Goal: Obtain resource: Download file/media

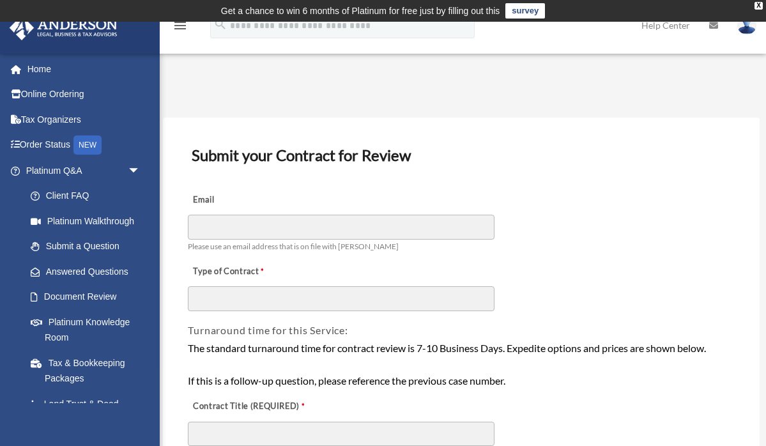
click at [478, 320] on div "Turnaround time for this Service:" at bounding box center [461, 325] width 549 height 26
click at [45, 65] on link "Home" at bounding box center [84, 69] width 151 height 26
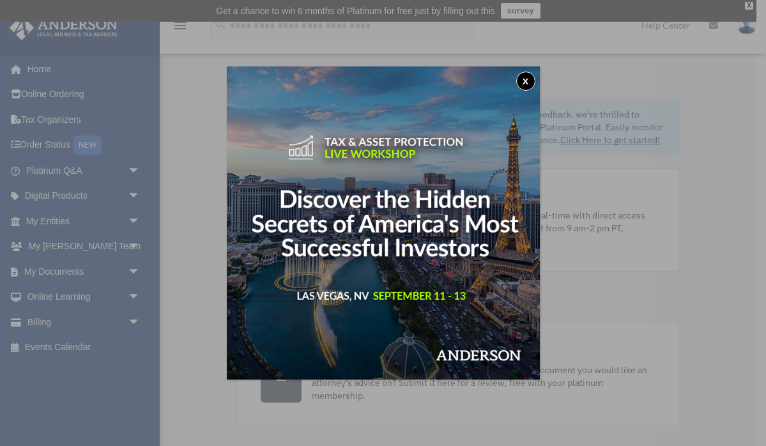
click at [526, 79] on button "x" at bounding box center [525, 81] width 19 height 19
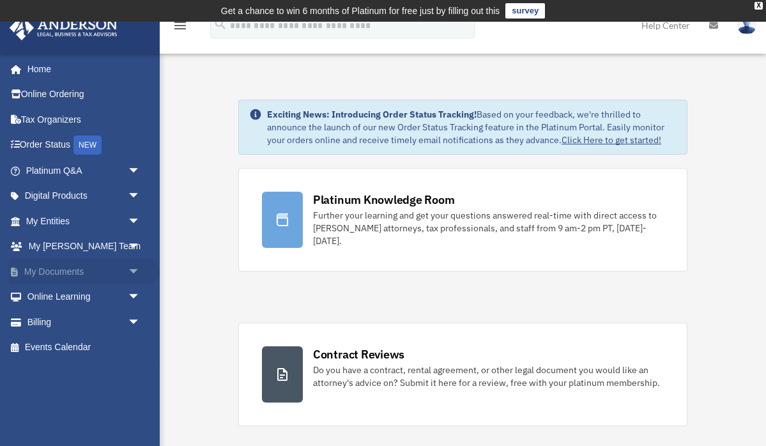
click at [49, 267] on link "My Documents arrow_drop_down" at bounding box center [84, 272] width 151 height 26
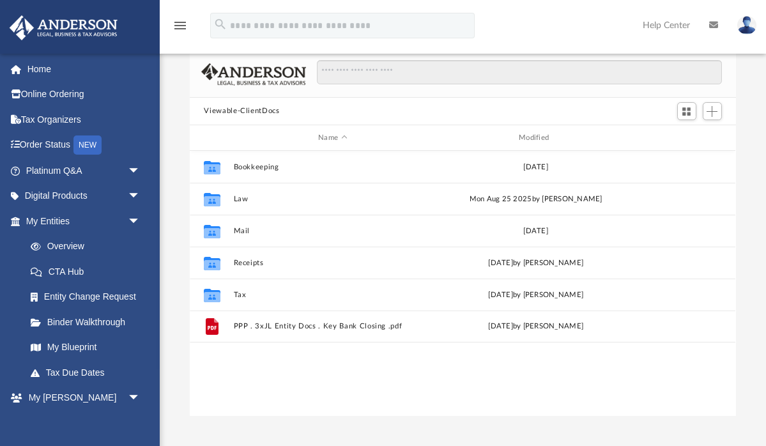
scroll to position [84, 0]
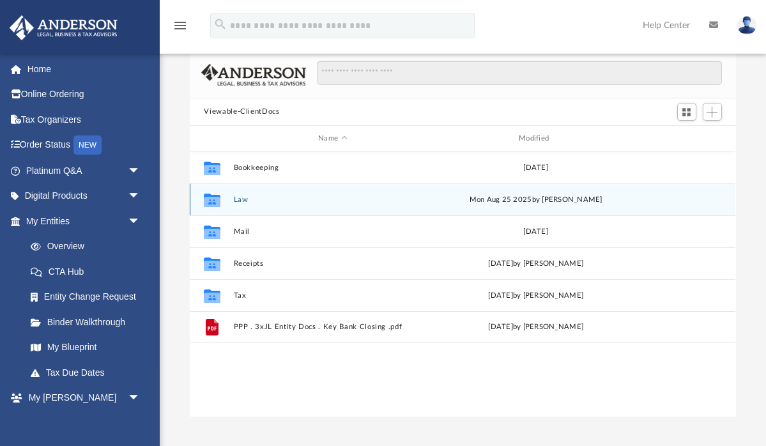
click at [243, 199] on button "Law" at bounding box center [333, 199] width 198 height 8
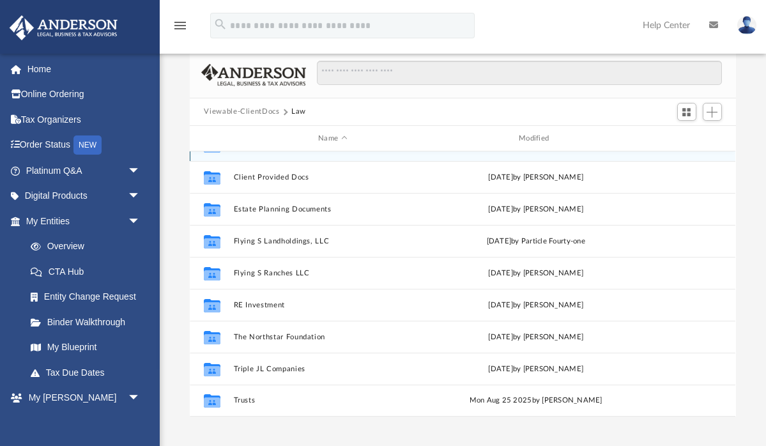
scroll to position [95, 0]
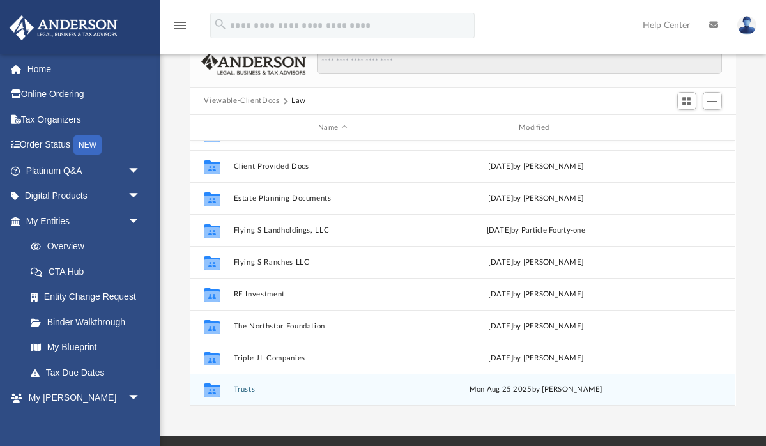
click at [316, 392] on button "Trusts" at bounding box center [333, 390] width 198 height 8
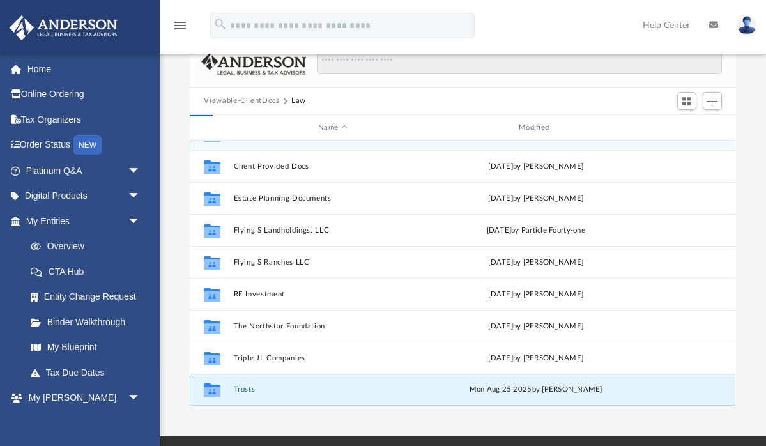
scroll to position [0, 0]
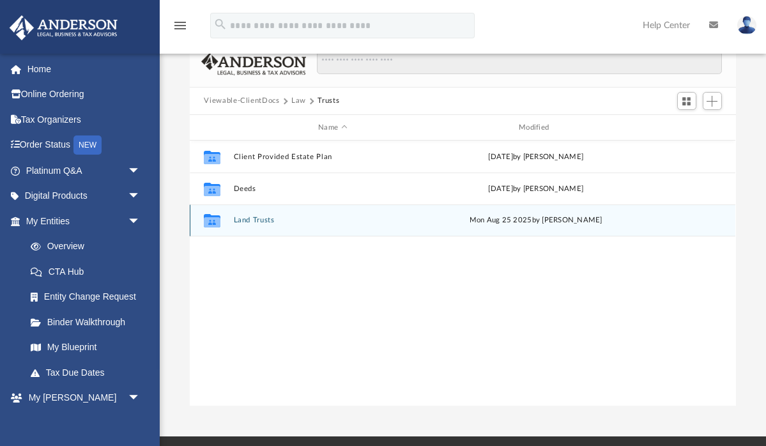
click at [297, 223] on button "Land Trusts" at bounding box center [333, 221] width 198 height 8
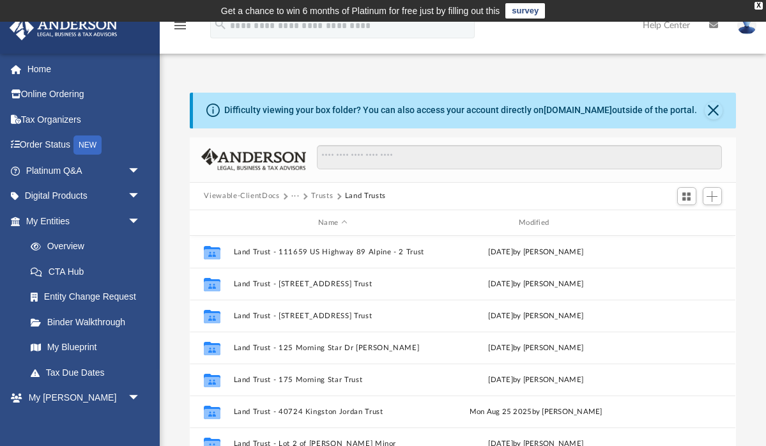
click at [324, 195] on button "Trusts" at bounding box center [322, 195] width 22 height 11
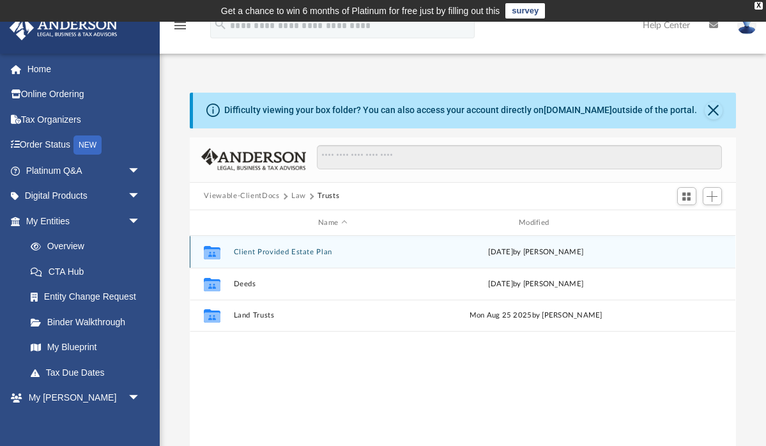
click at [305, 252] on button "Client Provided Estate Plan" at bounding box center [333, 252] width 198 height 8
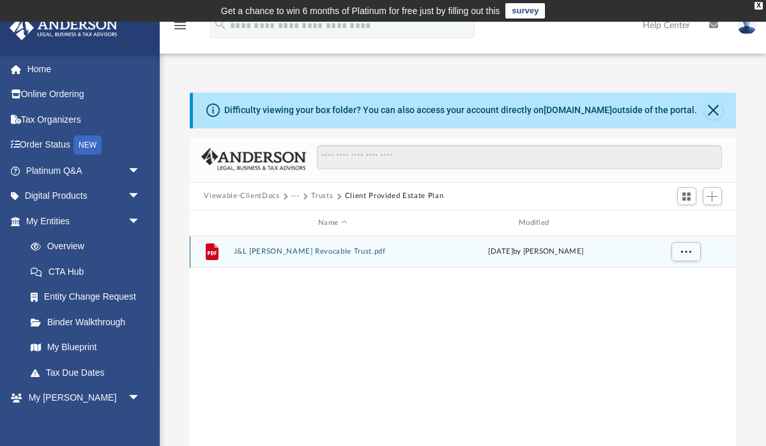
click at [301, 250] on button "J&L [PERSON_NAME] Revocable Trust.pdf" at bounding box center [333, 252] width 198 height 8
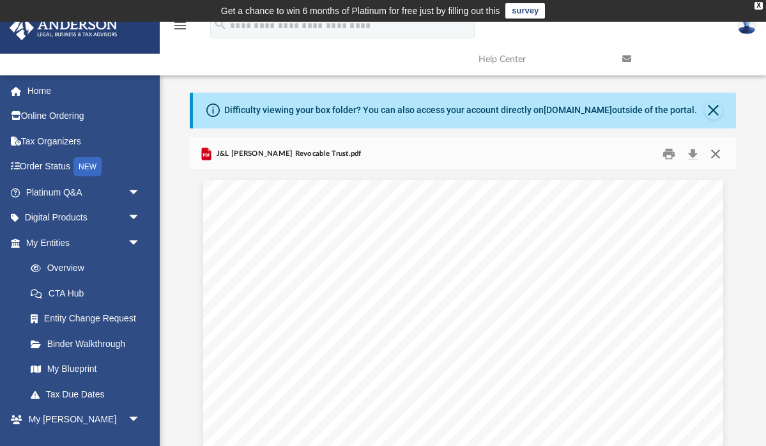
click at [717, 151] on button "Close" at bounding box center [715, 154] width 23 height 20
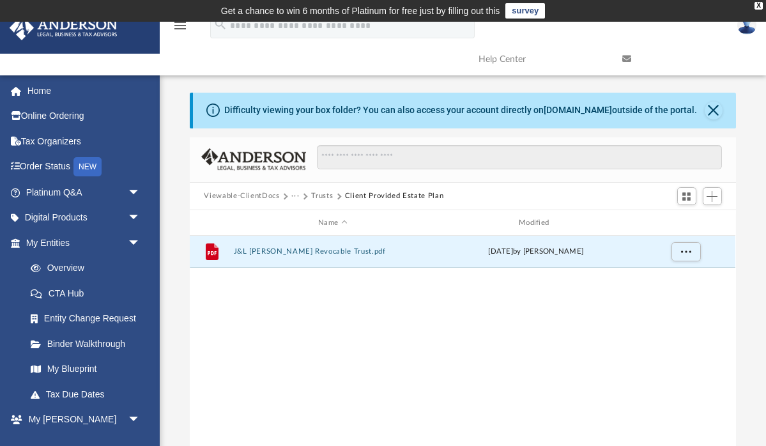
click at [325, 193] on button "Trusts" at bounding box center [322, 195] width 22 height 11
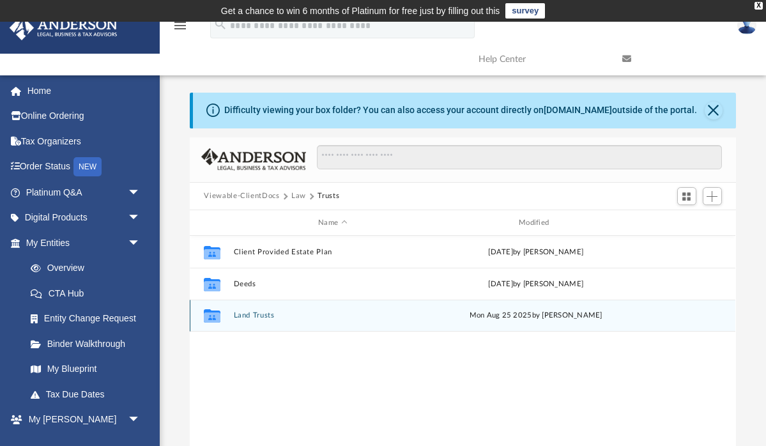
click at [271, 314] on button "Land Trusts" at bounding box center [333, 316] width 198 height 8
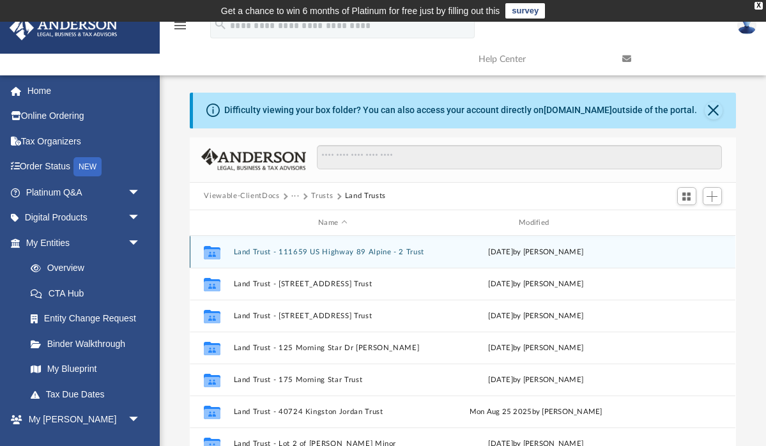
click at [375, 250] on button "Land Trust - 111659 US Highway 89 Alpine - 2 Trust" at bounding box center [333, 252] width 198 height 8
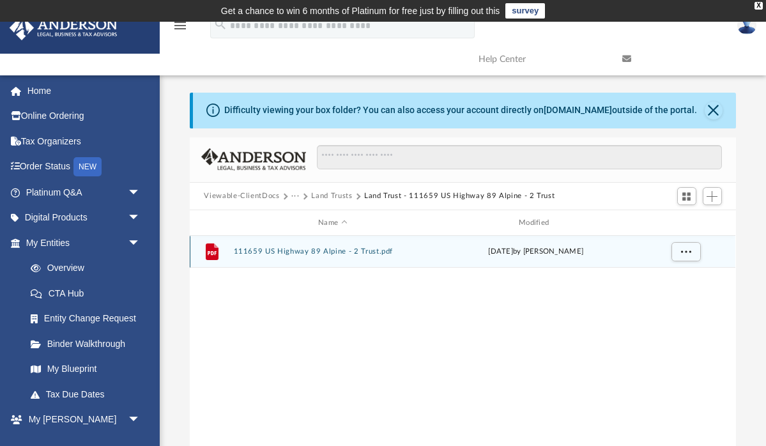
click at [375, 250] on button "111659 US Highway 89 Alpine - 2 Trust.pdf" at bounding box center [333, 252] width 198 height 8
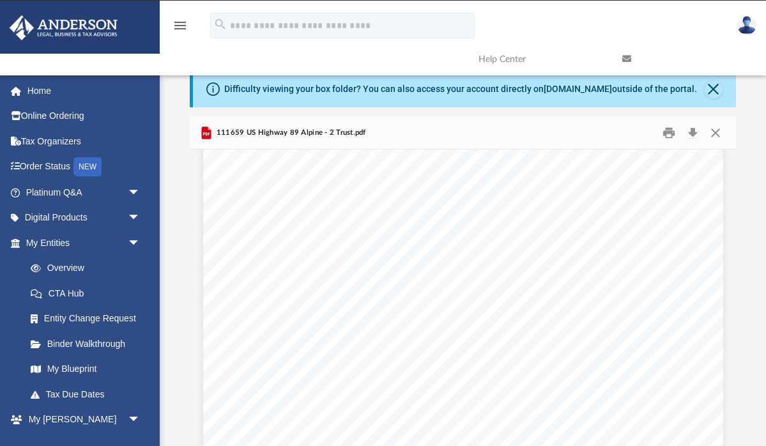
scroll to position [15960, 0]
click at [714, 129] on button "Close" at bounding box center [715, 133] width 23 height 20
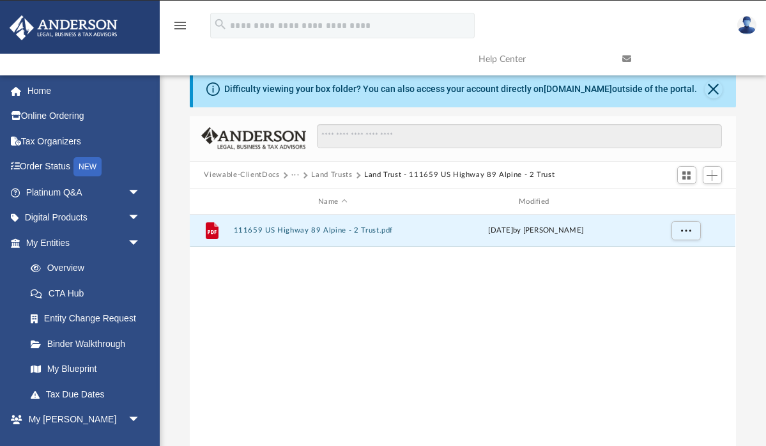
click at [335, 174] on button "Land Trusts" at bounding box center [331, 174] width 41 height 11
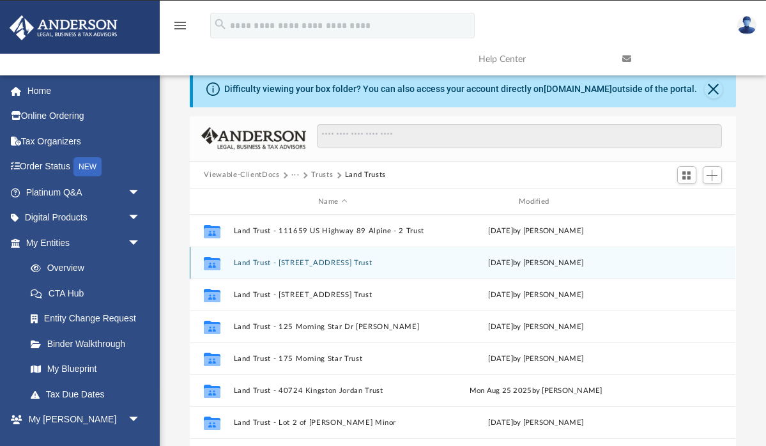
click at [317, 261] on button "Land Trust - [STREET_ADDRESS] Trust" at bounding box center [333, 263] width 198 height 8
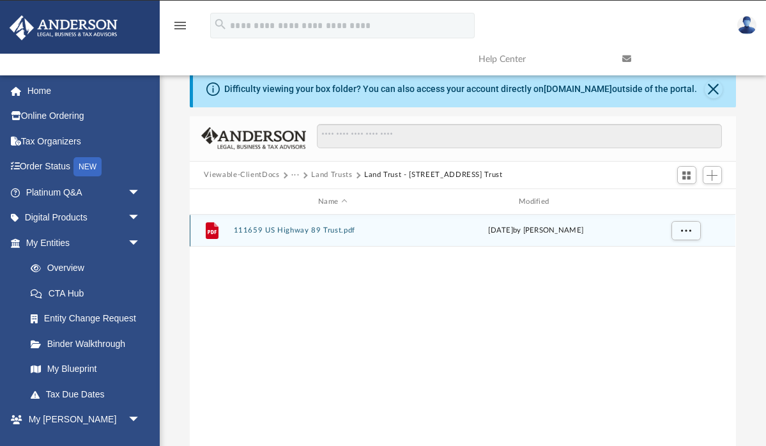
click at [334, 227] on button "111659 US Highway 89 Trust.pdf" at bounding box center [333, 231] width 198 height 8
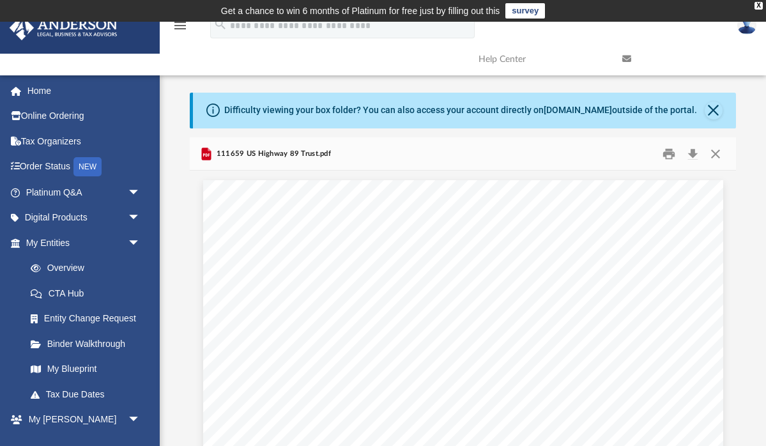
scroll to position [0, 0]
click at [714, 149] on button "Close" at bounding box center [715, 154] width 23 height 20
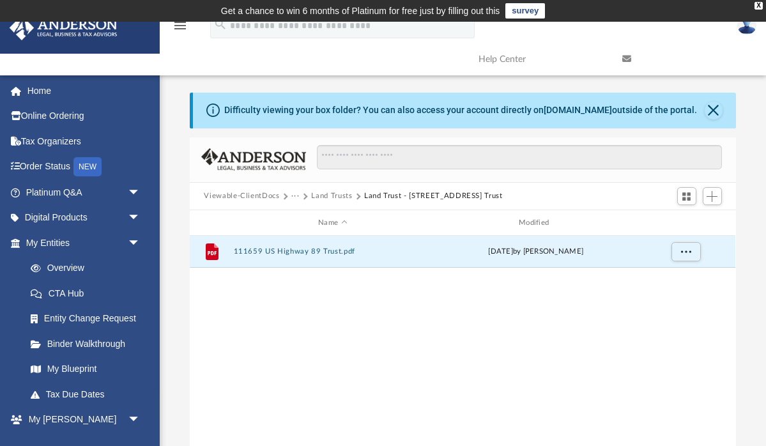
click at [335, 194] on button "Land Trusts" at bounding box center [331, 195] width 41 height 11
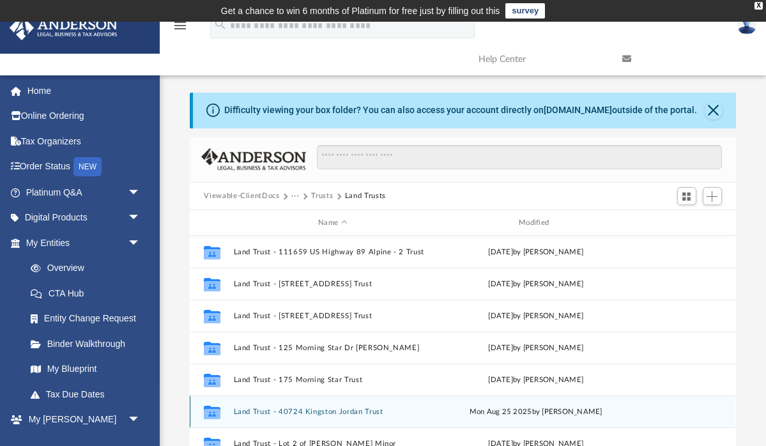
click at [315, 411] on button "Land Trust - 40724 Kingston Jordan Trust" at bounding box center [333, 412] width 198 height 8
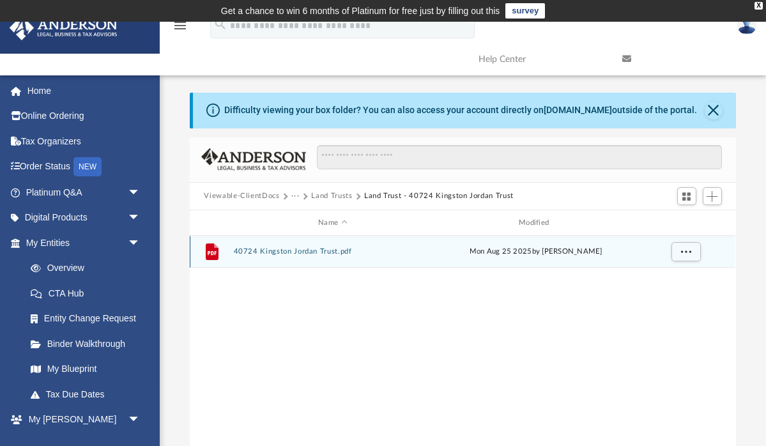
click at [327, 249] on button "40724 Kingston Jordan Trust.pdf" at bounding box center [333, 252] width 198 height 8
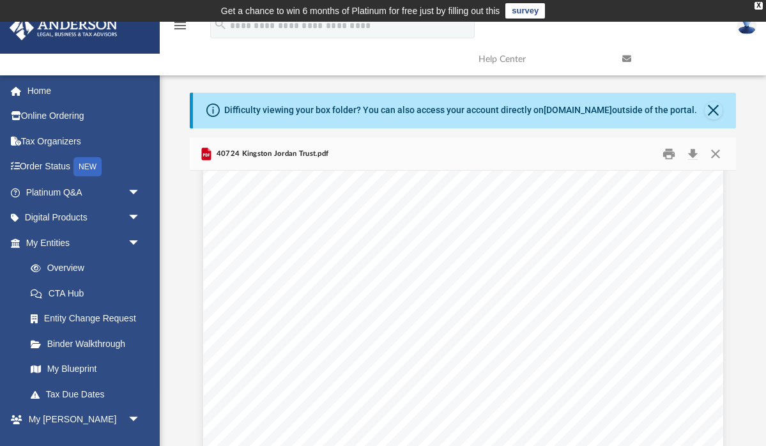
scroll to position [4500, 0]
click at [386, 281] on span "[PERSON_NAME] and [PERSON_NAME], Trustees" at bounding box center [400, 280] width 203 height 10
